Goal: Information Seeking & Learning: Learn about a topic

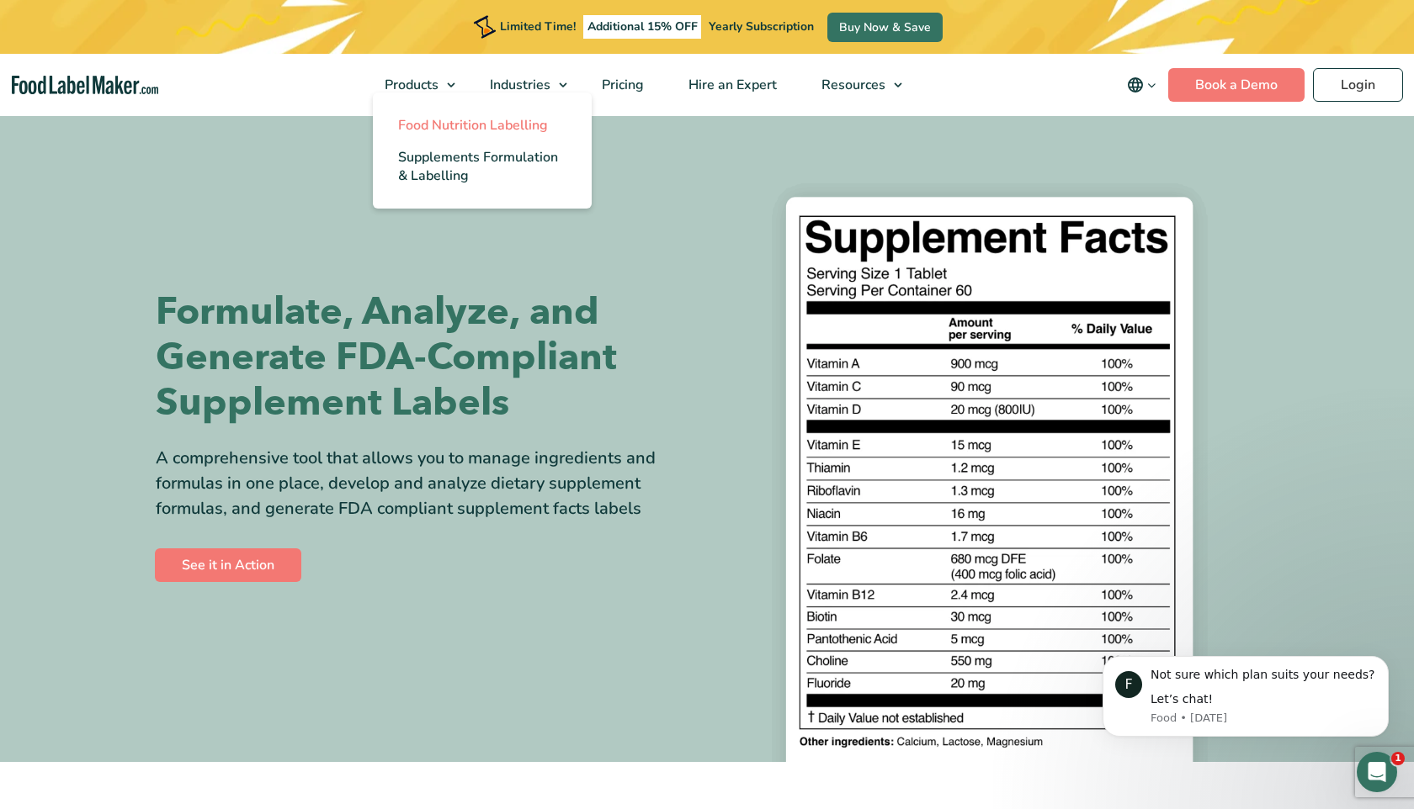
click at [486, 136] on link "Food Nutrition Labelling" at bounding box center [482, 125] width 219 height 32
